Goal: Information Seeking & Learning: Learn about a topic

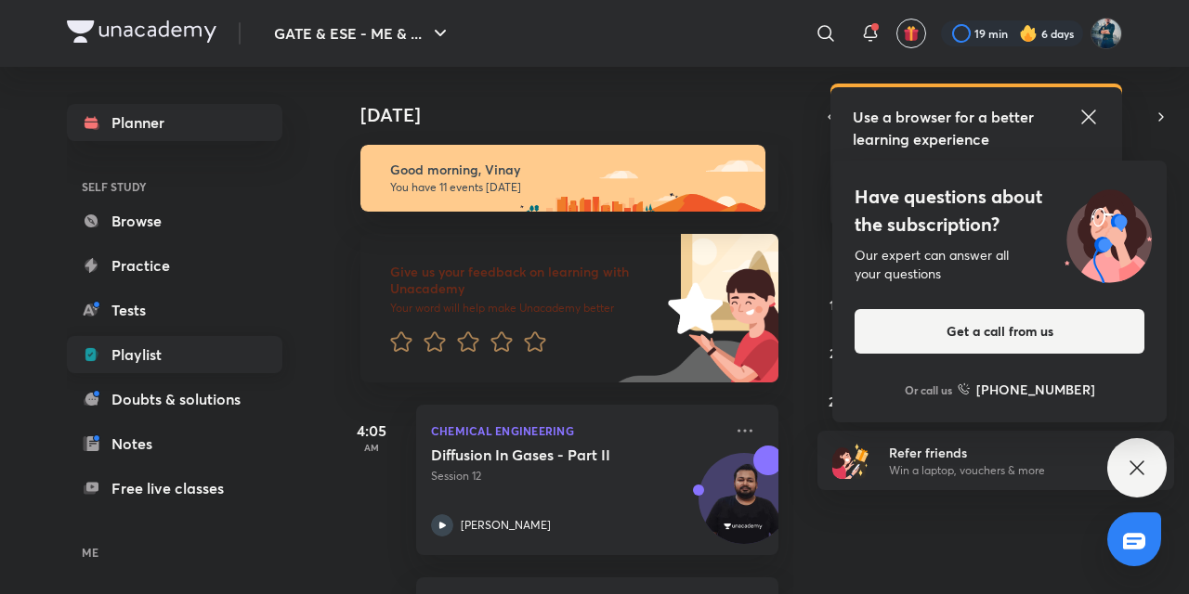
click at [197, 364] on link "Playlist" at bounding box center [174, 354] width 215 height 37
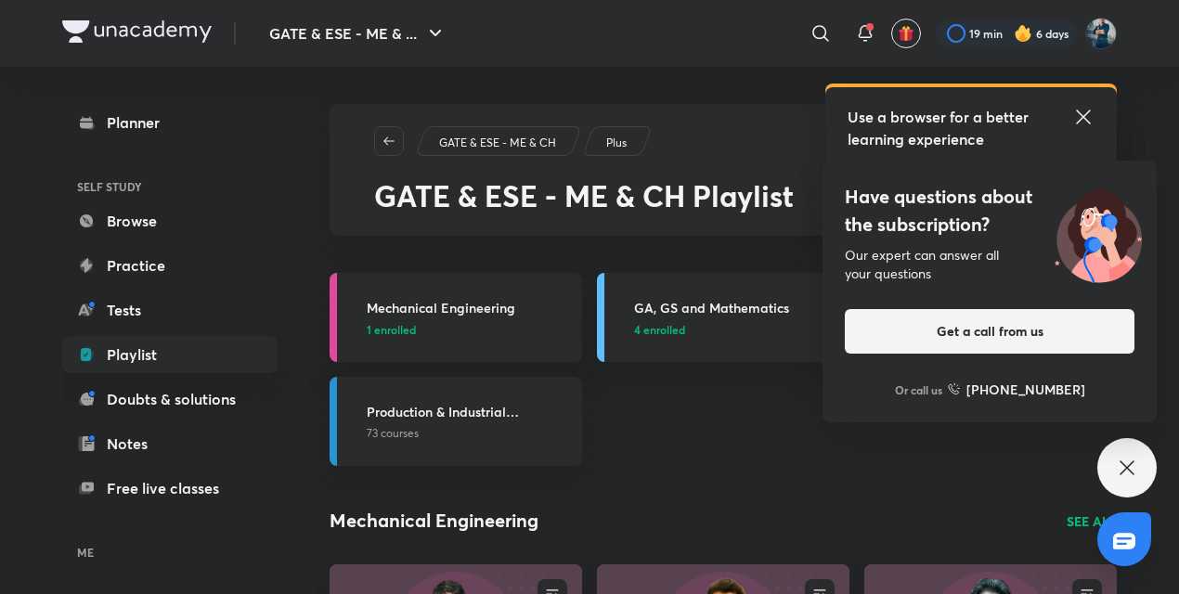
click at [1135, 472] on icon at bounding box center [1127, 468] width 22 height 22
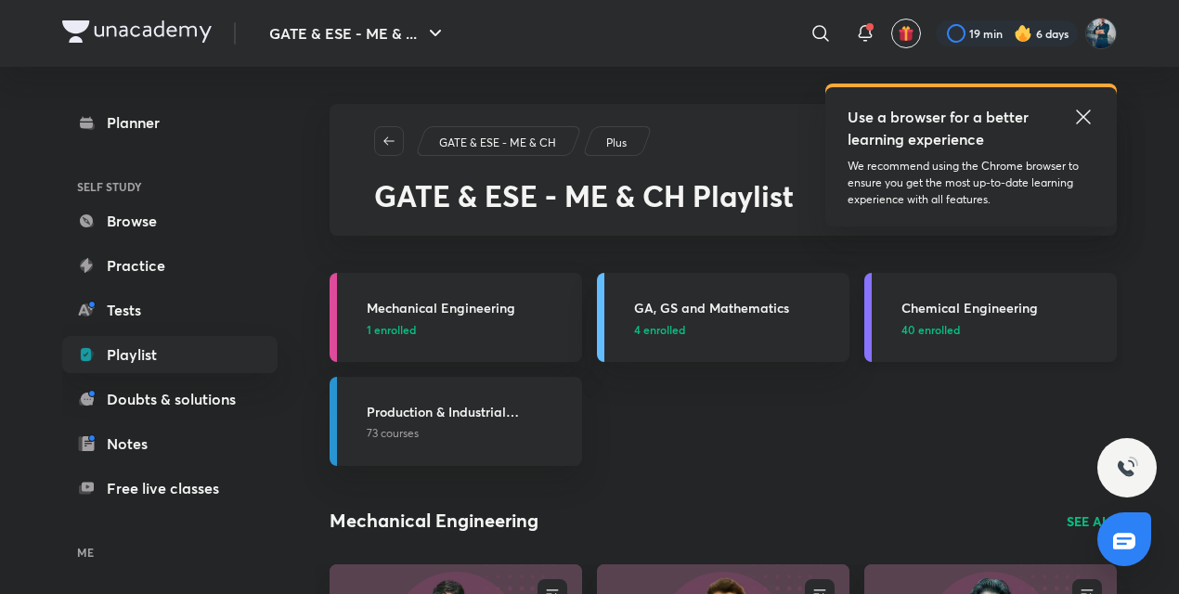
click at [988, 298] on h3 "Chemical Engineering" at bounding box center [1004, 308] width 204 height 20
click at [966, 315] on h3 "Chemical Engineering" at bounding box center [1004, 308] width 204 height 20
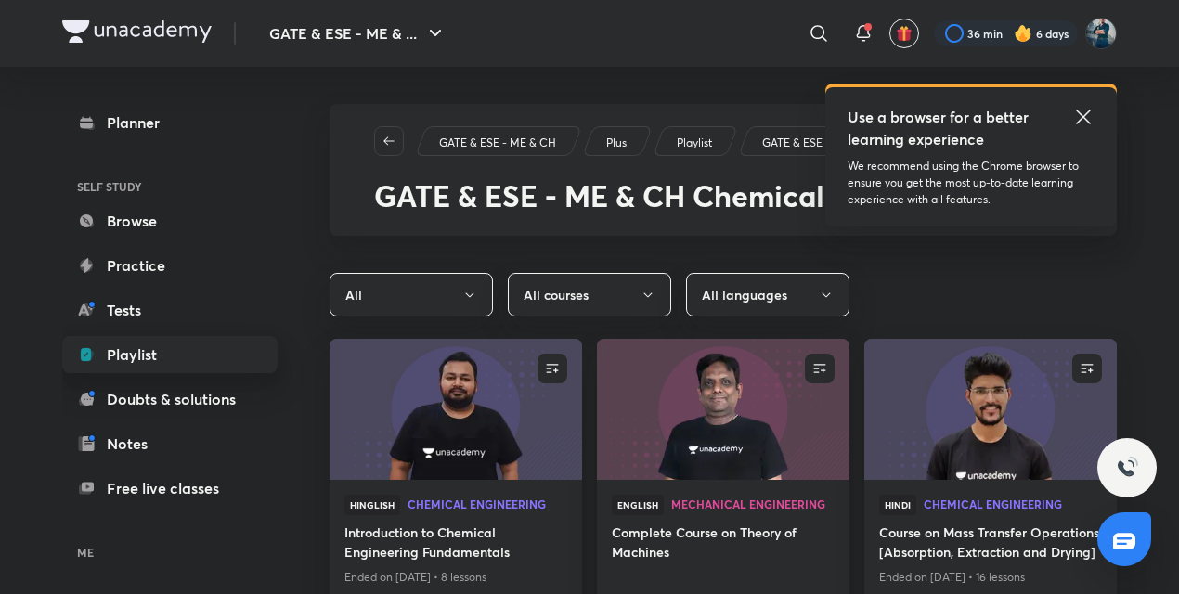
click at [131, 359] on link "Playlist" at bounding box center [169, 354] width 215 height 37
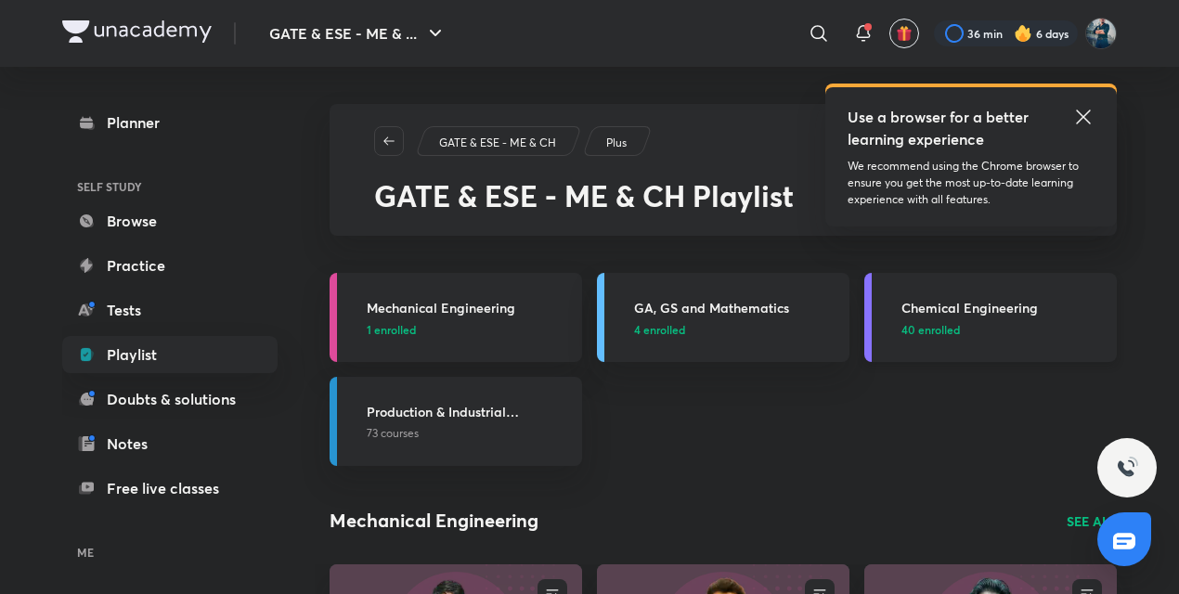
click at [955, 312] on h3 "Chemical Engineering" at bounding box center [1004, 308] width 204 height 20
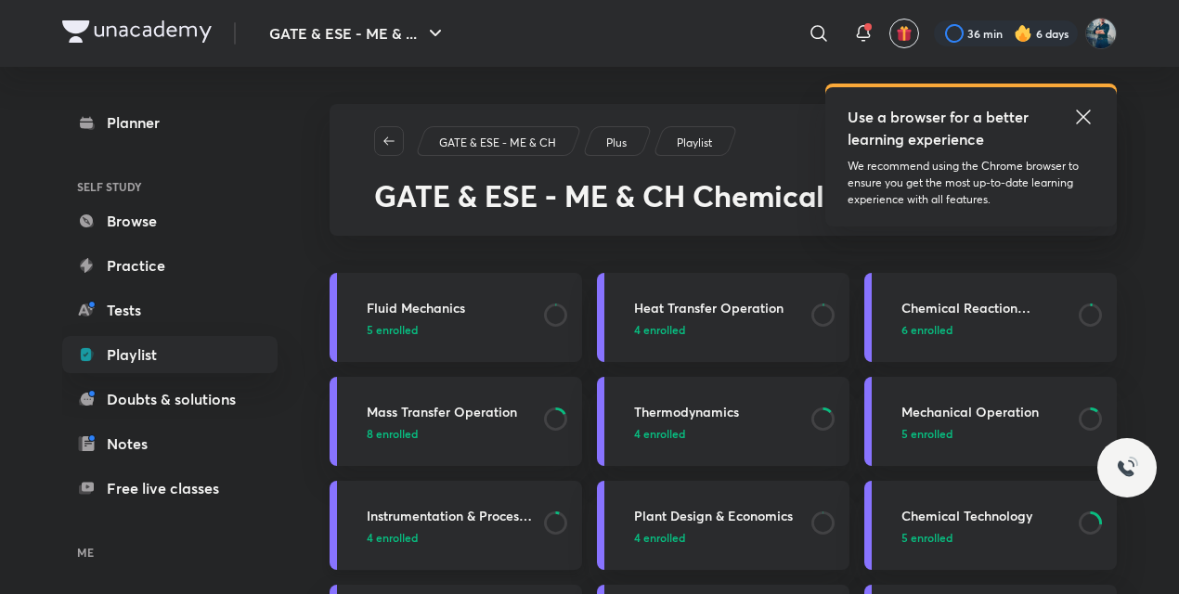
click at [407, 516] on h3 "Instrumentation & Process Control" at bounding box center [450, 516] width 166 height 20
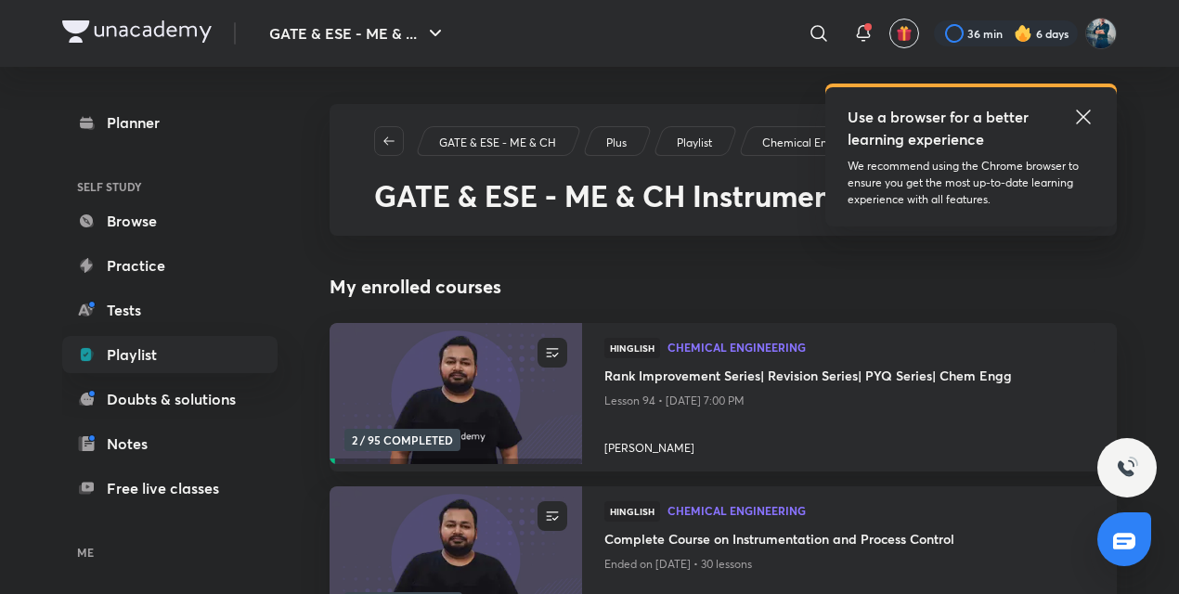
click at [1085, 124] on icon at bounding box center [1084, 117] width 22 height 22
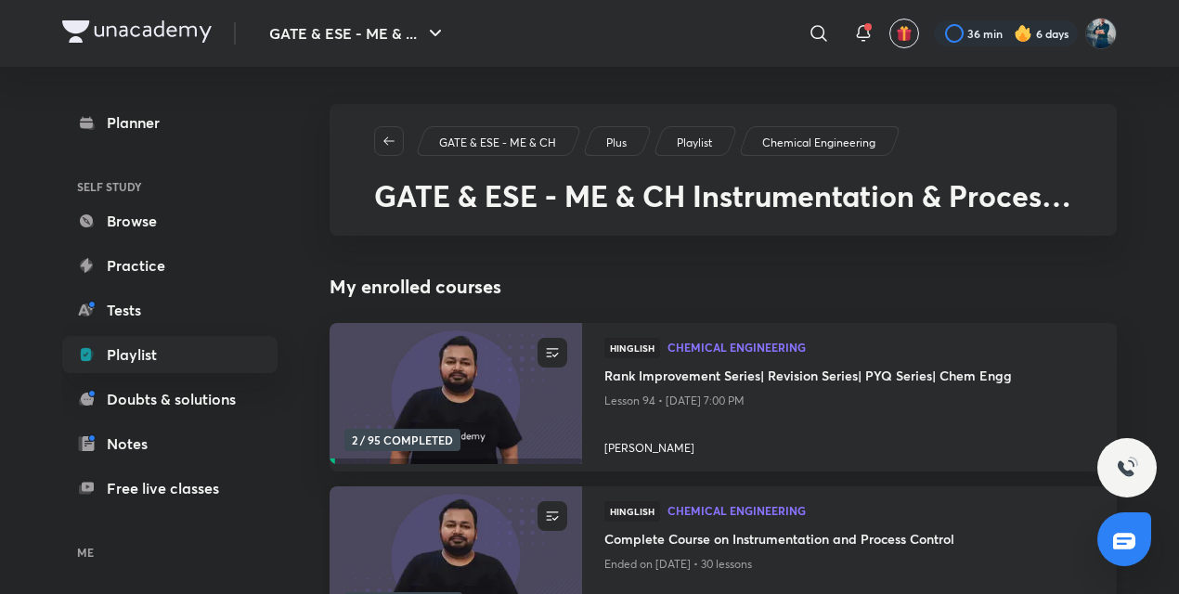
click at [725, 538] on h4 "Complete Course on Instrumentation and Process Control" at bounding box center [850, 540] width 490 height 23
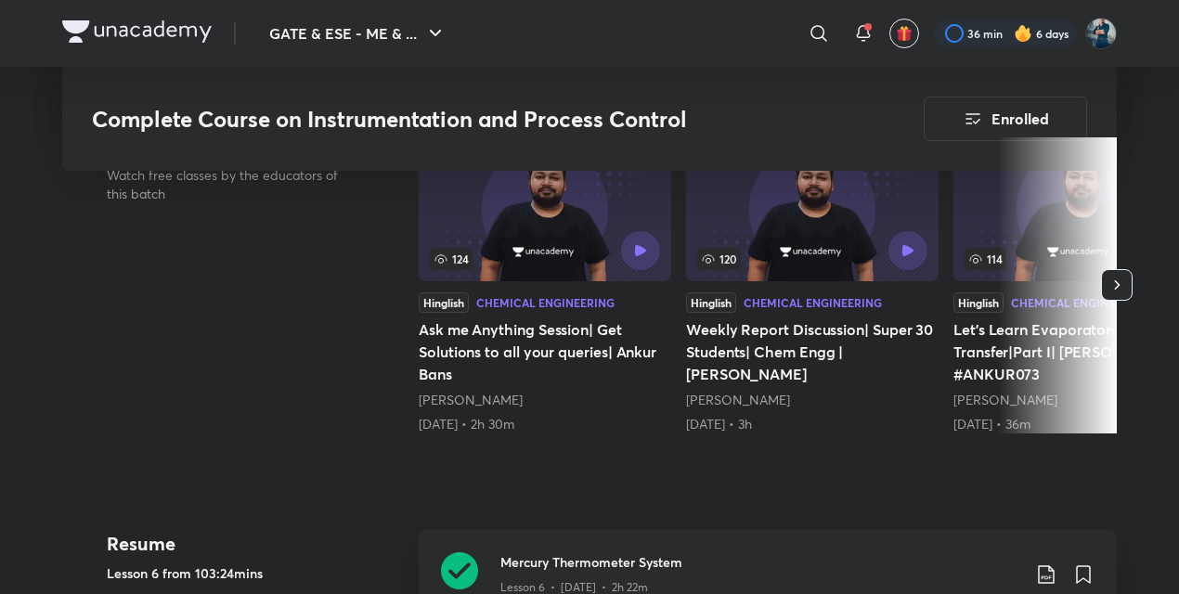
scroll to position [841, 0]
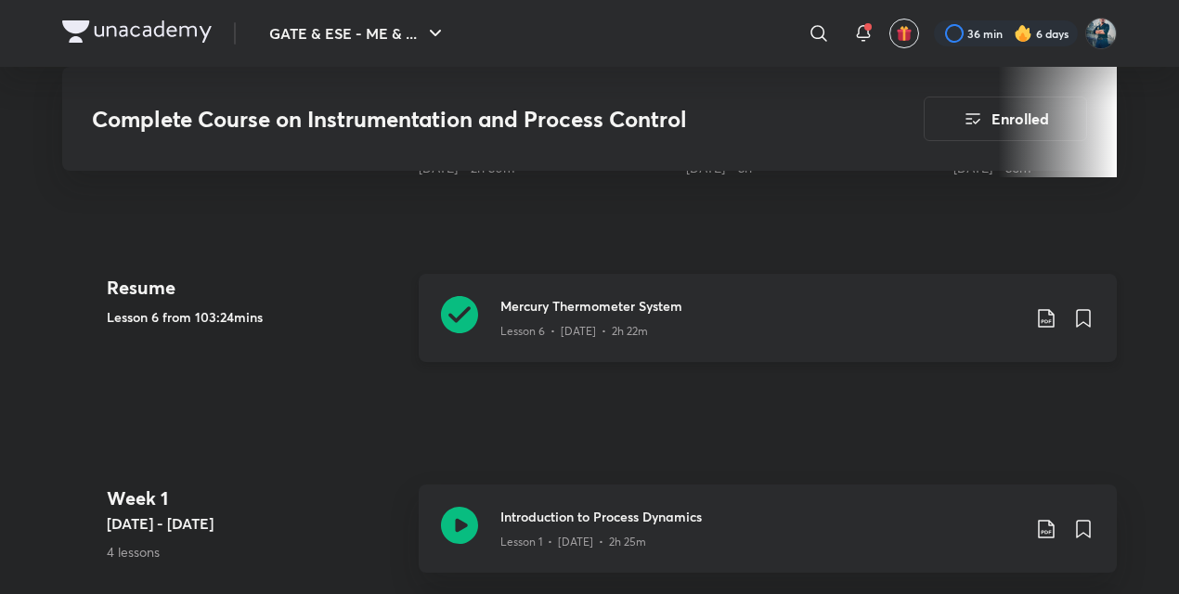
click at [517, 305] on h3 "Mercury Thermometer System" at bounding box center [761, 306] width 520 height 20
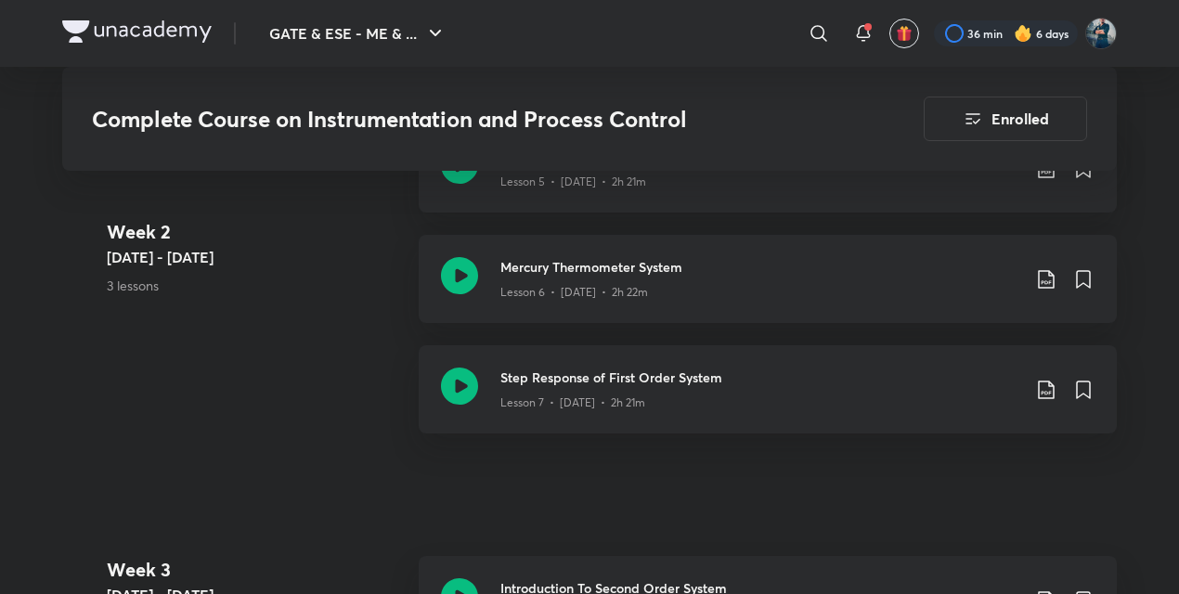
scroll to position [1746, 0]
click at [463, 380] on icon at bounding box center [459, 384] width 37 height 37
